Goal: Check status: Check status

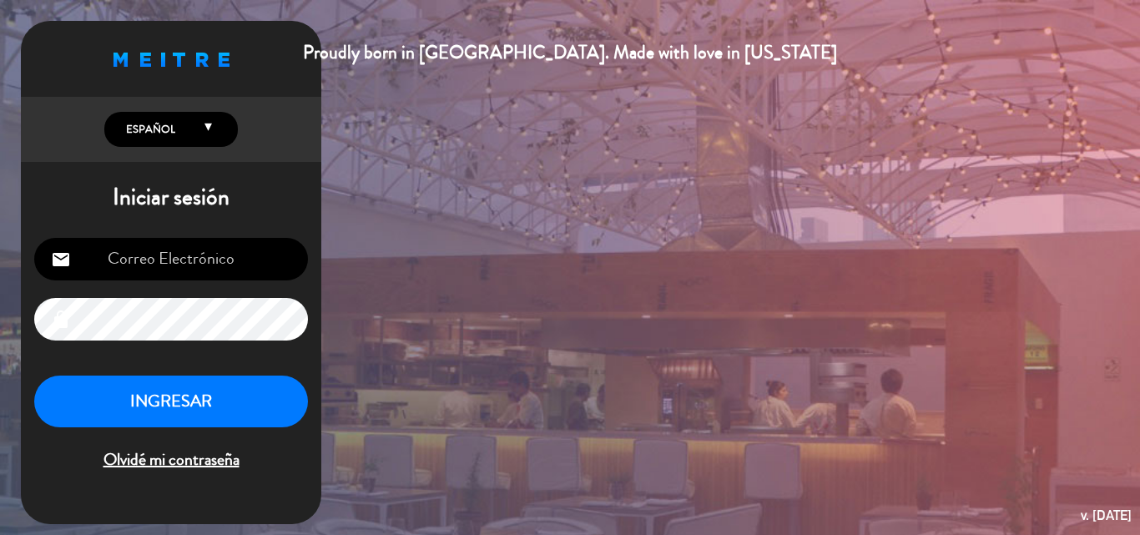
type input "[EMAIL_ADDRESS][DOMAIN_NAME]"
click at [219, 405] on button "INGRESAR" at bounding box center [171, 402] width 274 height 53
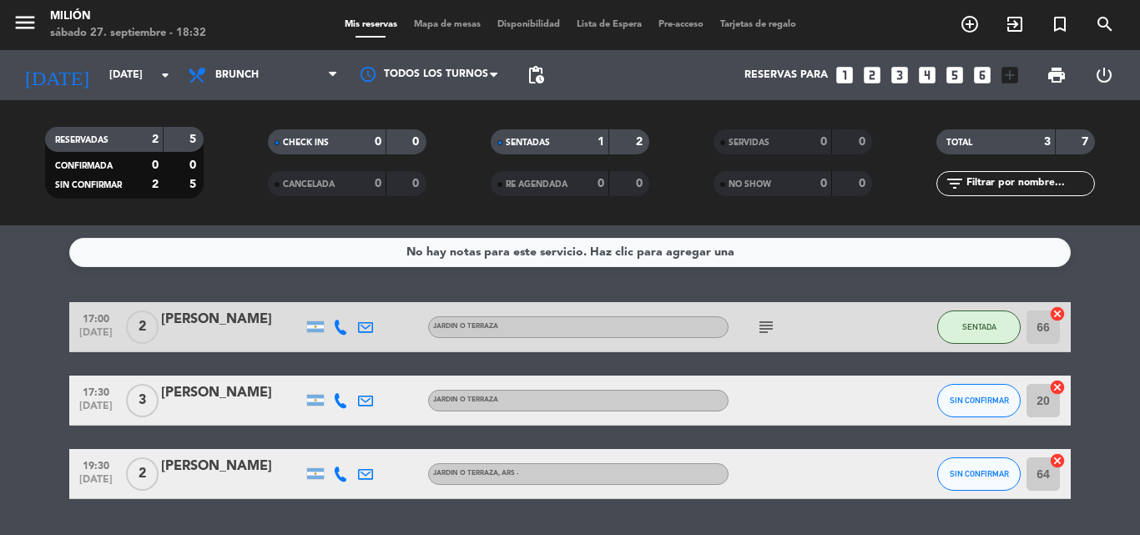
click at [768, 326] on icon "subject" at bounding box center [766, 327] width 20 height 20
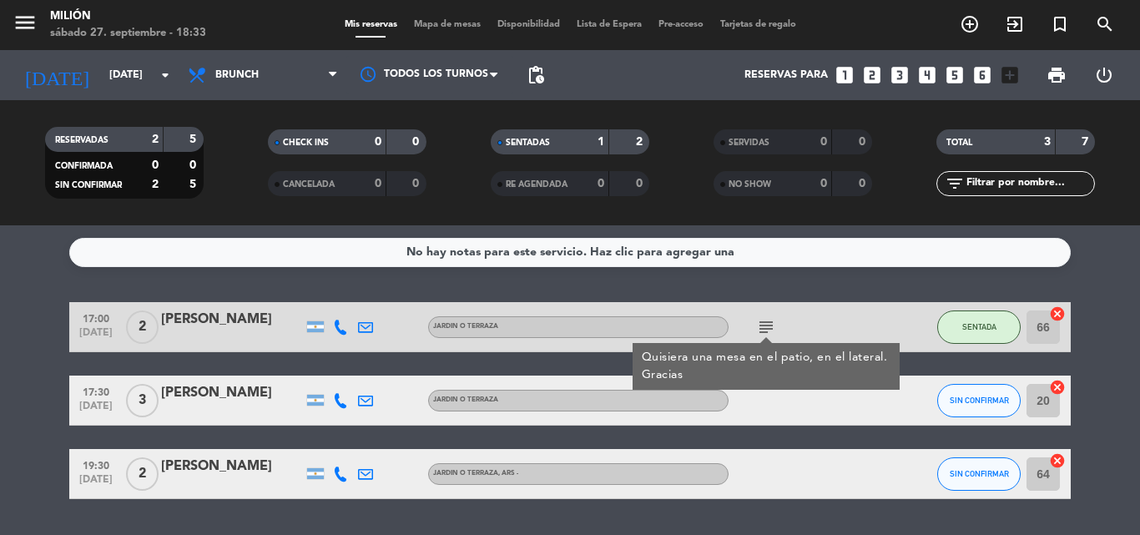
click at [768, 326] on icon "subject" at bounding box center [766, 327] width 20 height 20
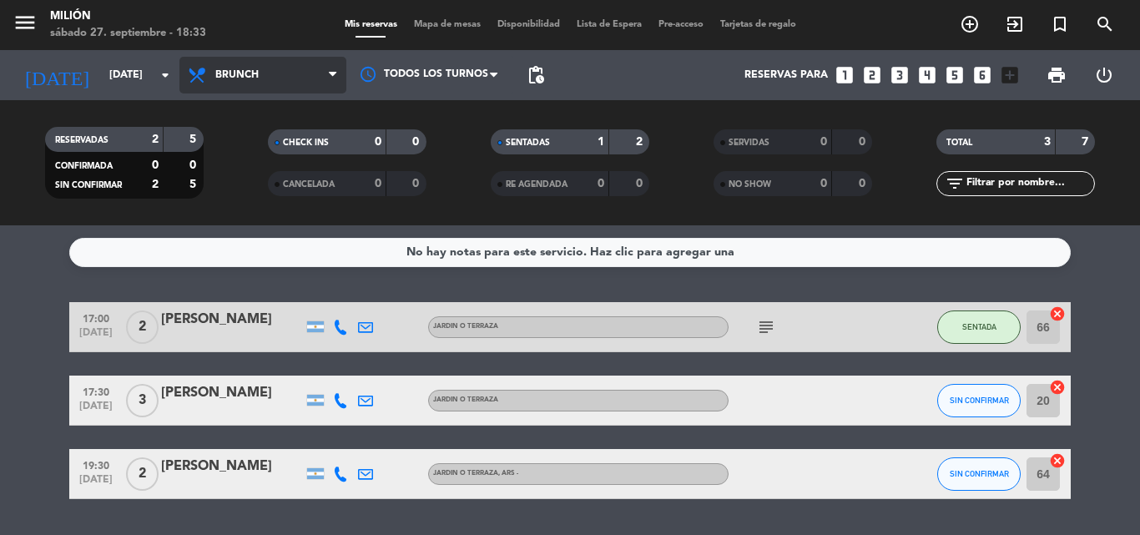
click at [213, 77] on span "Brunch" at bounding box center [262, 75] width 167 height 37
click at [240, 261] on ng-component "menu Milión [DATE] 27. septiembre - 18:33 Mis reservas Mapa de mesas Disponibil…" at bounding box center [570, 267] width 1140 height 535
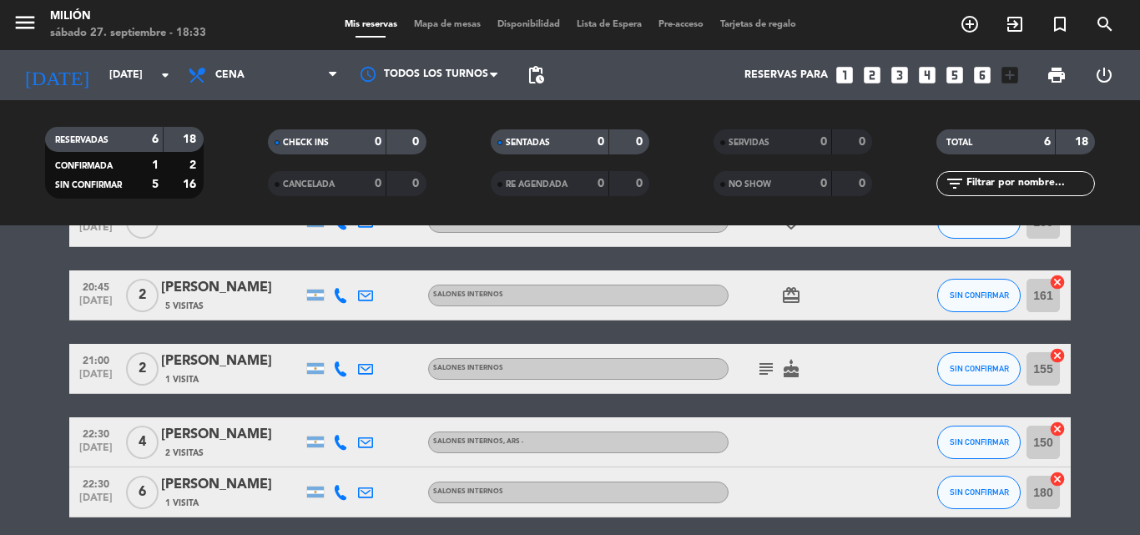
scroll to position [167, 0]
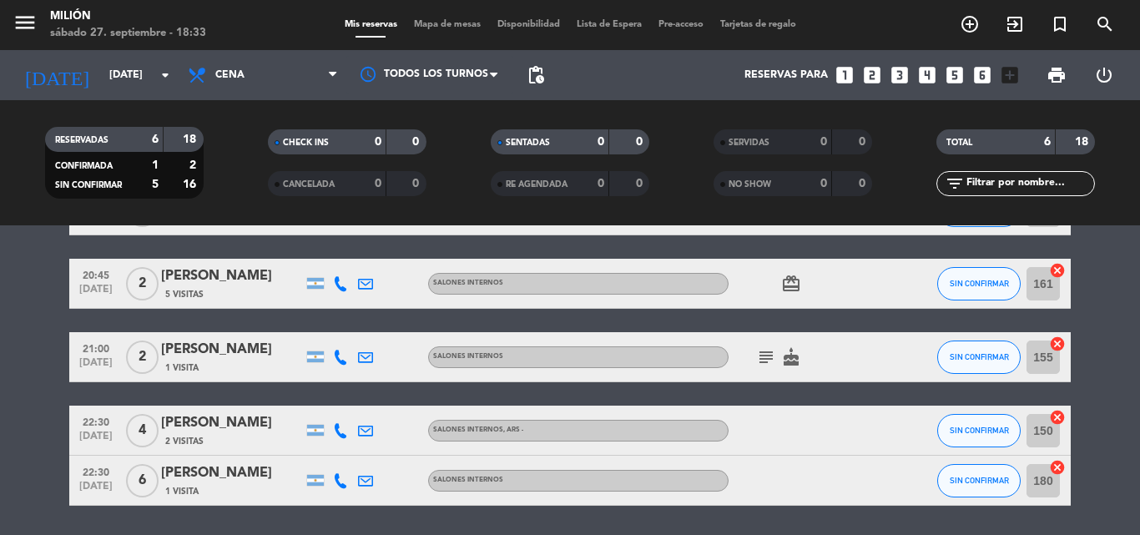
click at [760, 366] on icon "subject" at bounding box center [766, 357] width 20 height 20
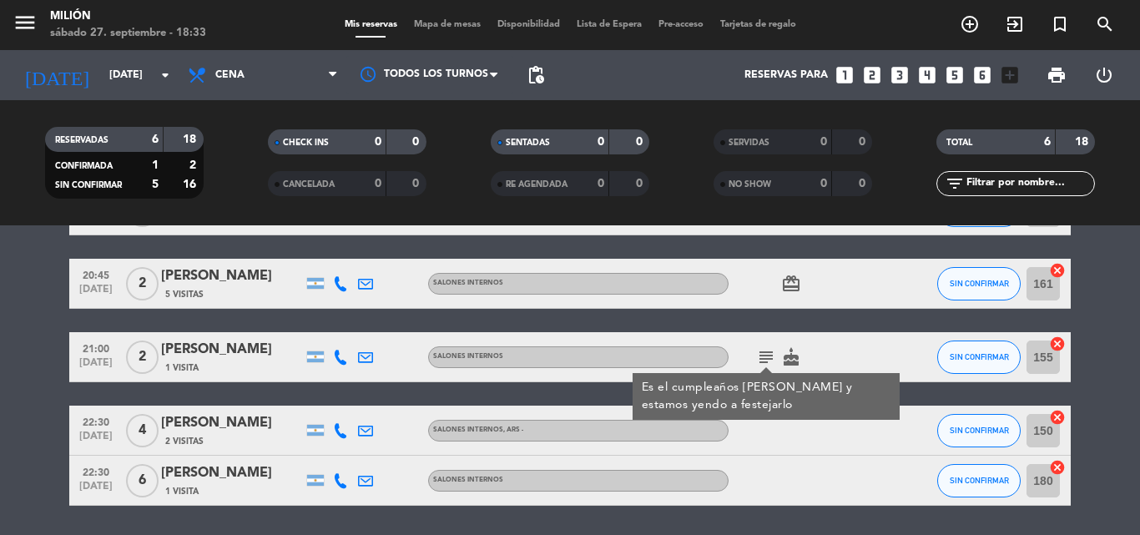
click at [764, 361] on icon "subject" at bounding box center [766, 357] width 20 height 20
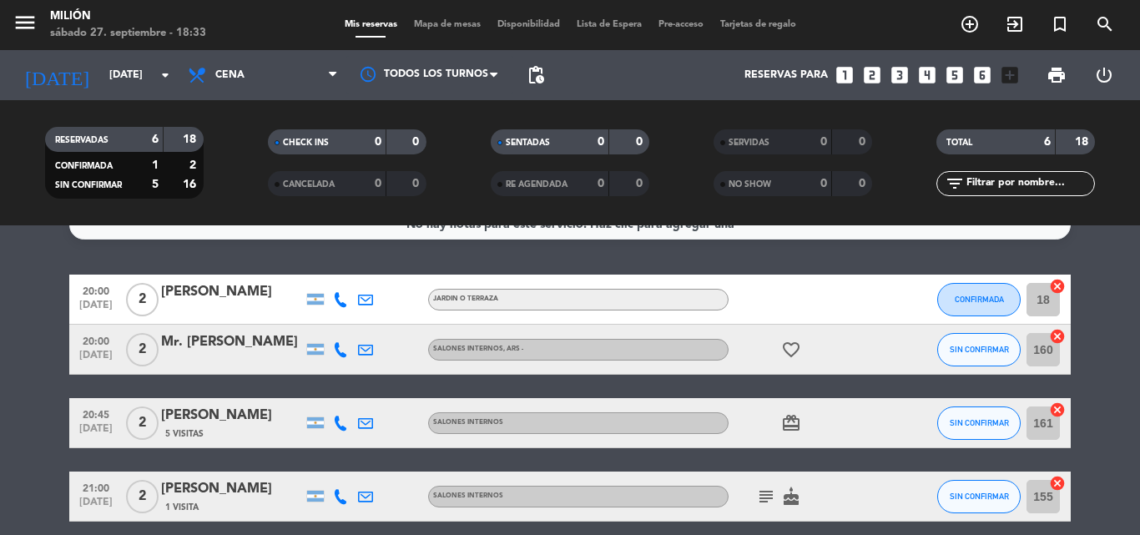
scroll to position [0, 0]
